Goal: Information Seeking & Learning: Understand process/instructions

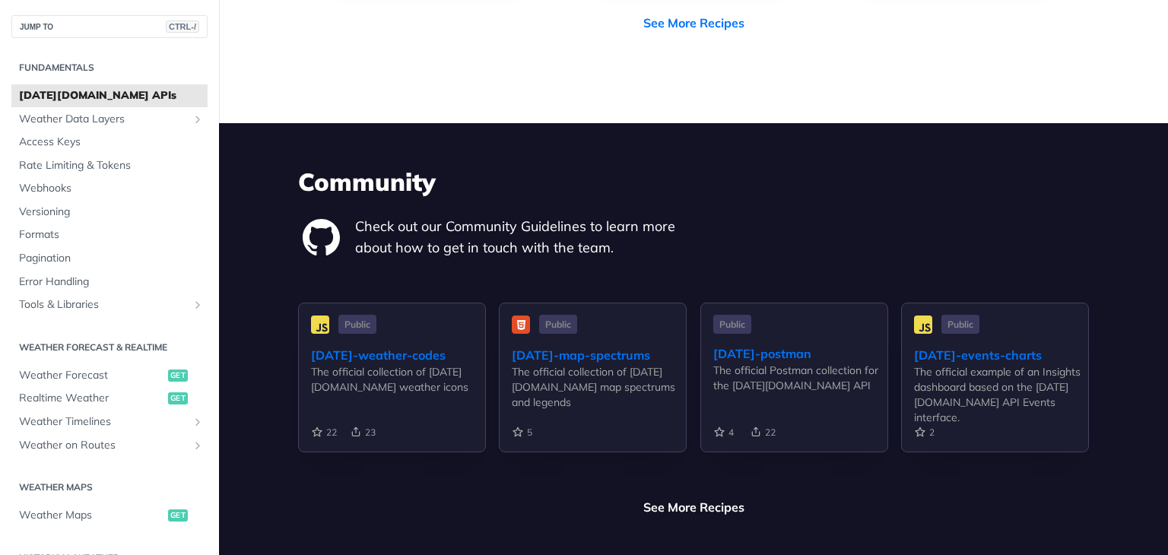
scroll to position [3193, 0]
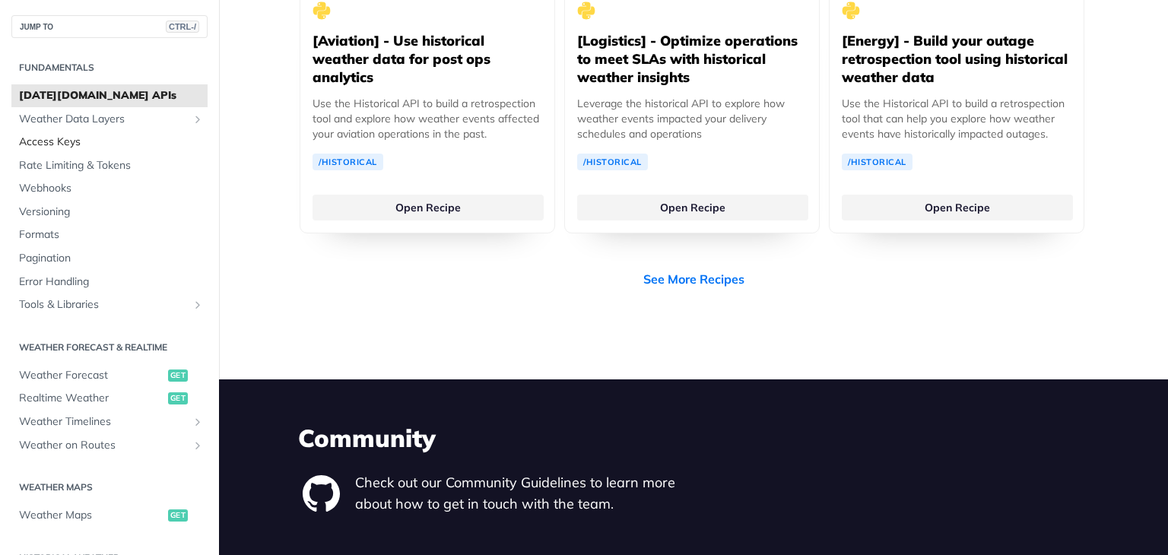
click at [91, 141] on span "Access Keys" at bounding box center [111, 142] width 185 height 15
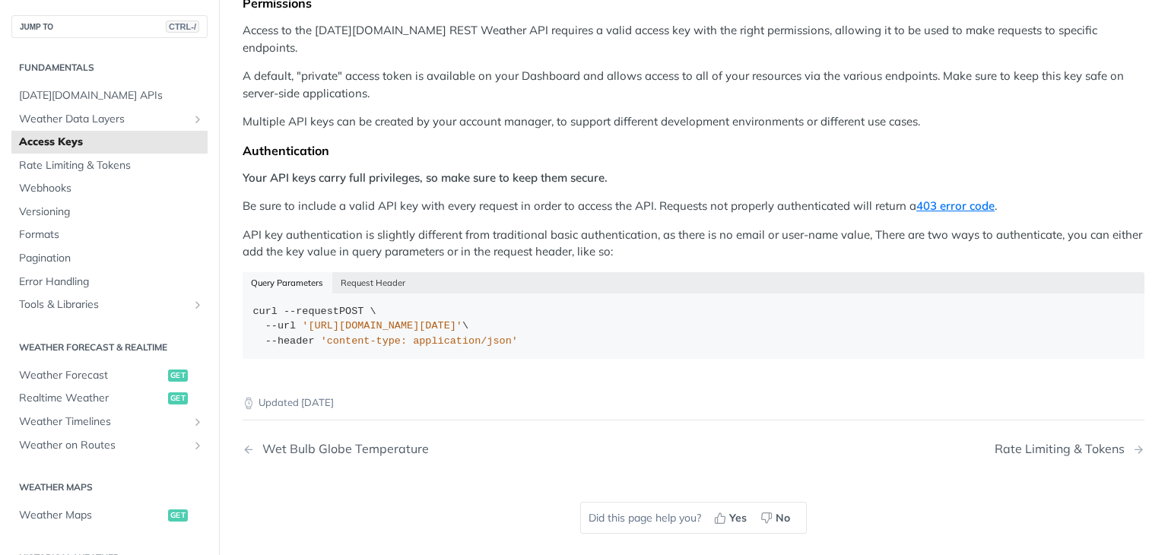
scroll to position [170, 0]
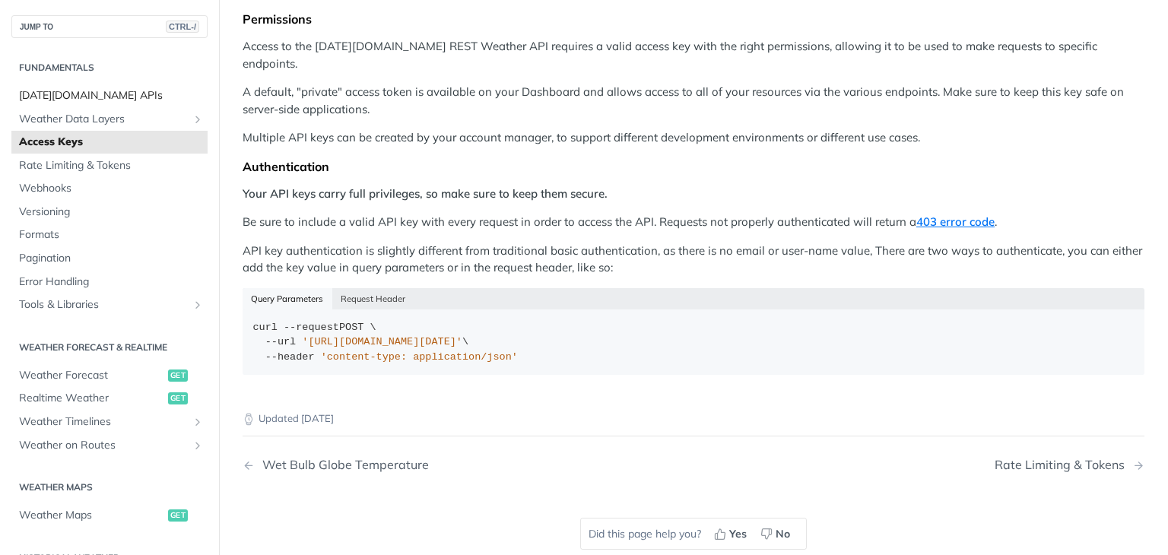
click at [71, 93] on span "[DATE][DOMAIN_NAME] APIs" at bounding box center [111, 95] width 185 height 15
